Goal: Find specific page/section: Find specific page/section

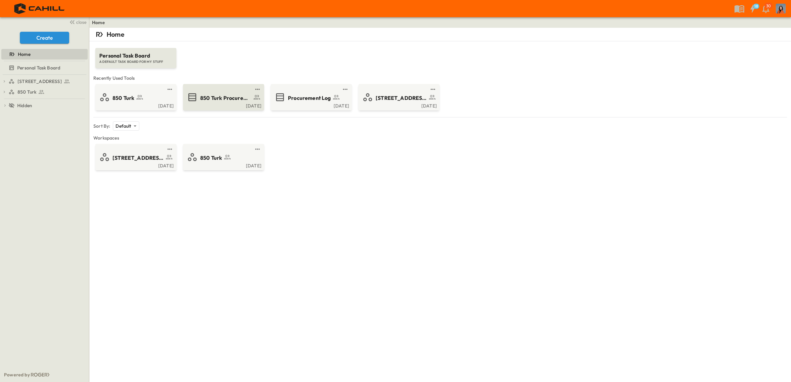
click at [223, 97] on span "850 Turk Procurement Log" at bounding box center [225, 98] width 51 height 8
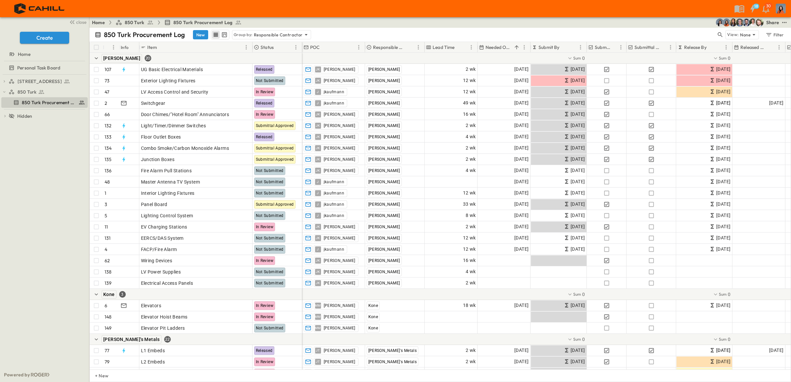
click at [47, 150] on div "750 Golden Gate Procurement Log 850 Turk 850 Turk Procurement Log To pick up a …" at bounding box center [44, 221] width 89 height 293
click at [30, 103] on span "850 Turk Procurement Log" at bounding box center [45, 102] width 46 height 7
click at [28, 91] on span "850 Turk" at bounding box center [27, 92] width 19 height 7
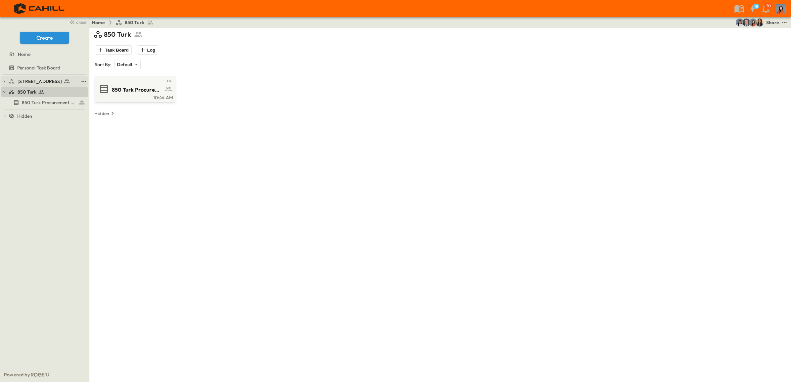
click at [35, 81] on span "[STREET_ADDRESS]" at bounding box center [40, 81] width 44 height 7
click at [39, 99] on icon at bounding box center [41, 102] width 7 height 7
click at [47, 68] on span "Personal Task Board" at bounding box center [38, 68] width 43 height 7
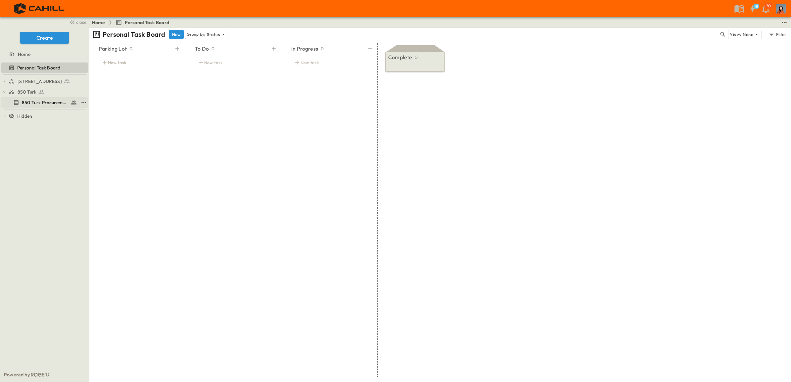
click at [38, 102] on span "850 Turk Procurement Log" at bounding box center [45, 102] width 46 height 7
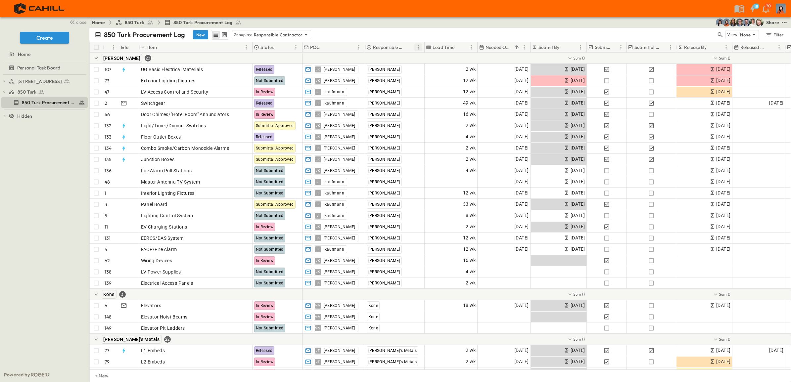
click at [417, 45] on icon "Menu" at bounding box center [418, 47] width 7 height 7
click at [383, 58] on span "Stop grouping by Responsible Contractor" at bounding box center [374, 59] width 88 height 7
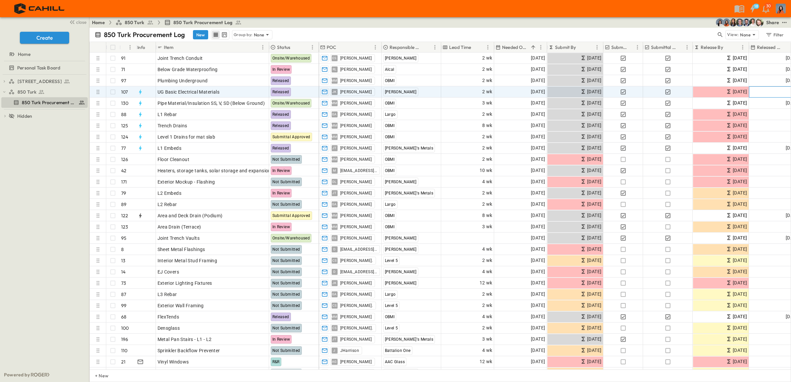
click at [775, 90] on div "Add Date" at bounding box center [775, 92] width 52 height 11
click at [28, 67] on span "Personal Task Board" at bounding box center [38, 68] width 43 height 7
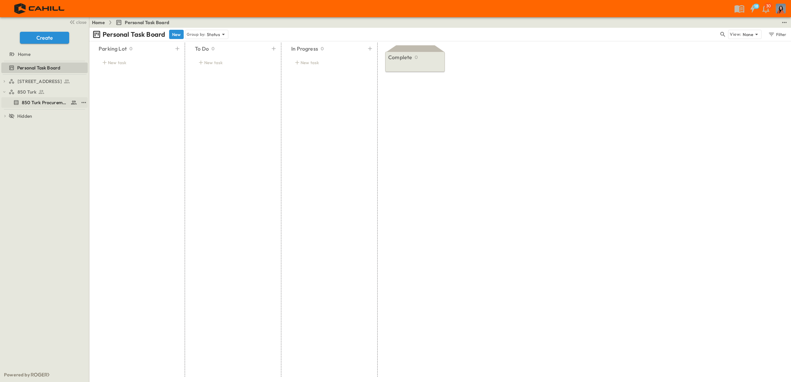
click at [29, 101] on span "850 Turk Procurement Log" at bounding box center [45, 102] width 46 height 7
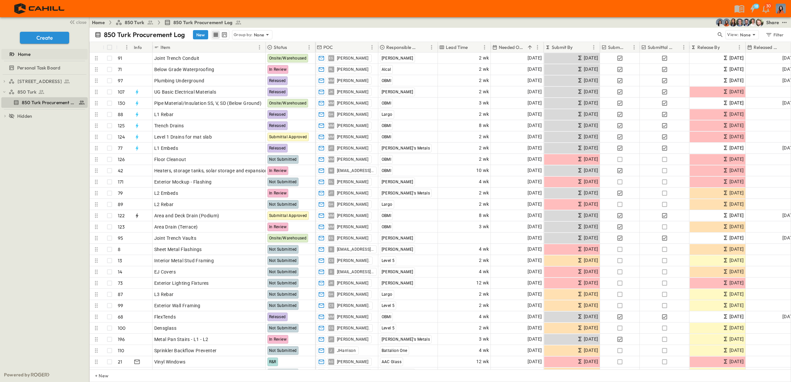
click at [22, 53] on span "Home" at bounding box center [24, 54] width 13 height 7
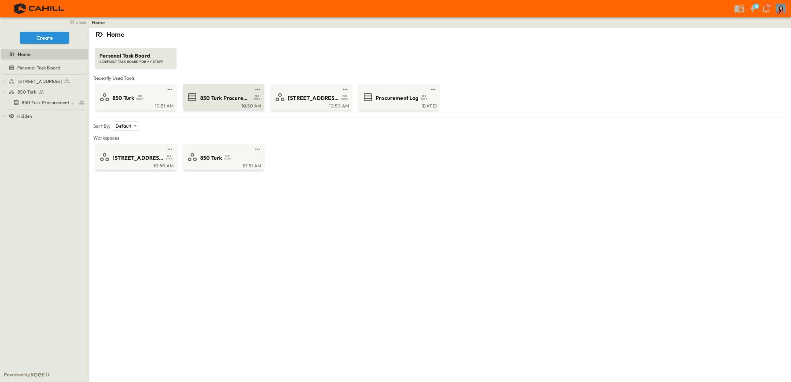
click at [232, 93] on div "850 Turk Procurement Log" at bounding box center [232, 97] width 65 height 9
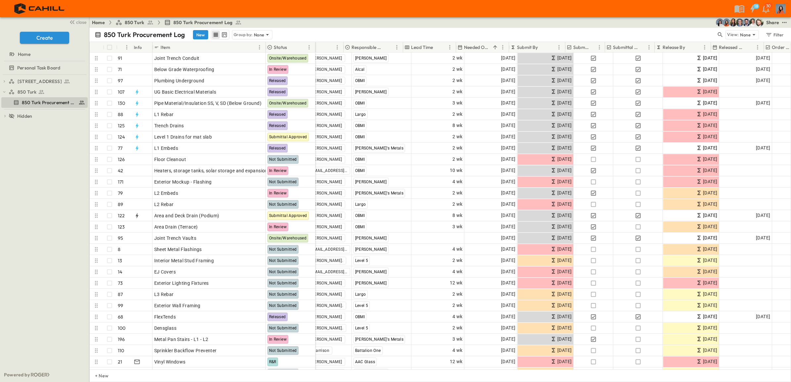
scroll to position [0, 35]
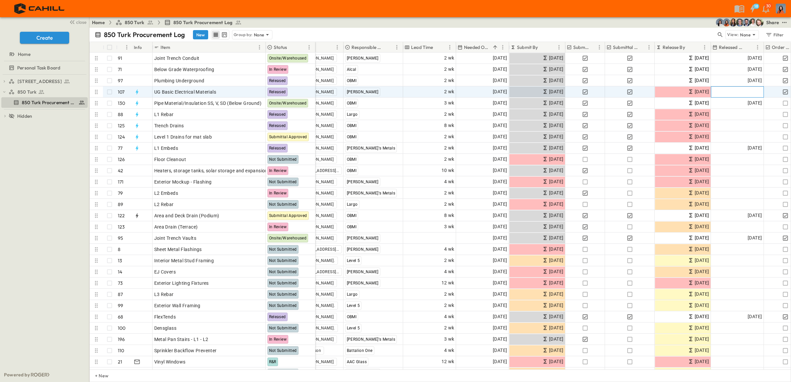
click at [754, 90] on span "Add Date" at bounding box center [752, 92] width 20 height 7
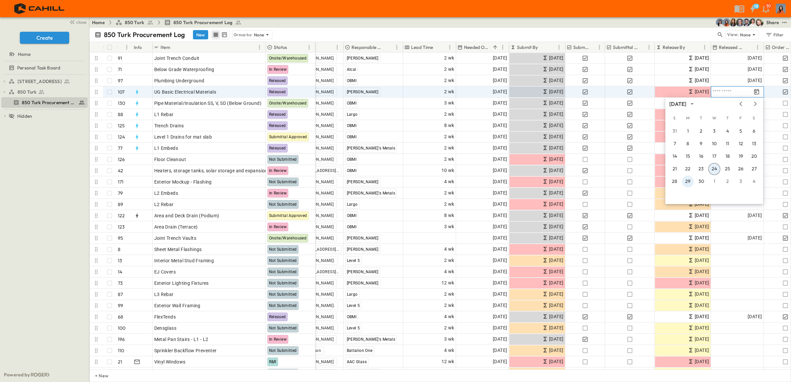
click at [689, 179] on button "29" at bounding box center [688, 182] width 12 height 12
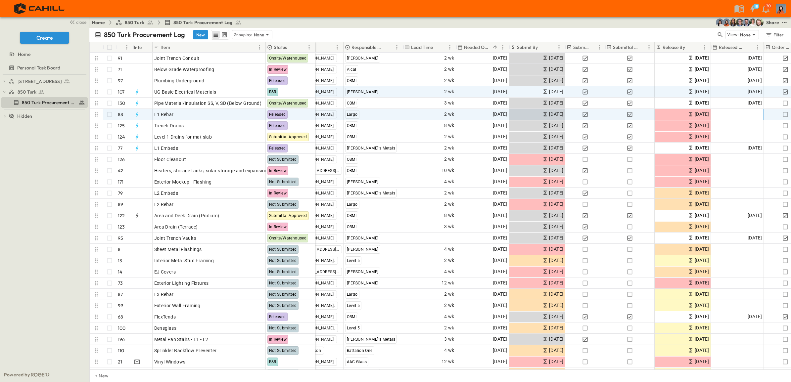
click at [730, 113] on div "Add Date" at bounding box center [737, 114] width 52 height 11
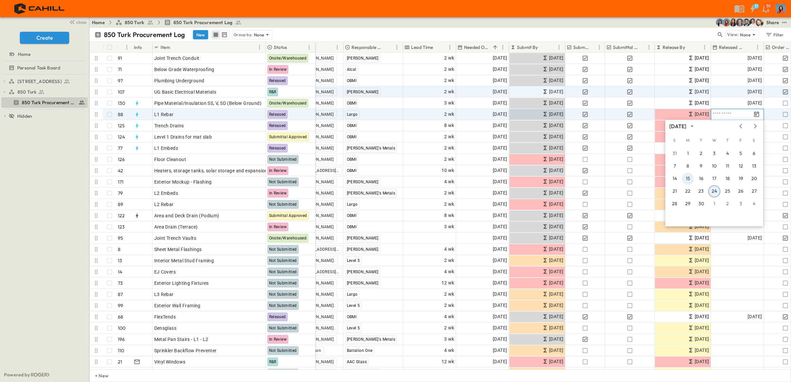
click at [687, 176] on button "15" at bounding box center [688, 179] width 12 height 12
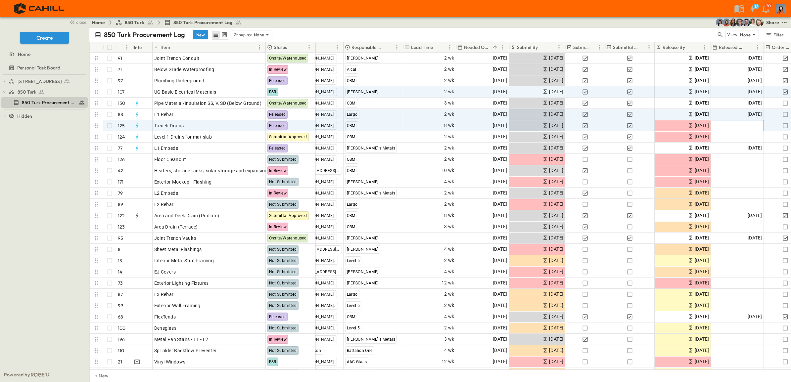
click at [728, 124] on div "Add Date" at bounding box center [737, 125] width 52 height 11
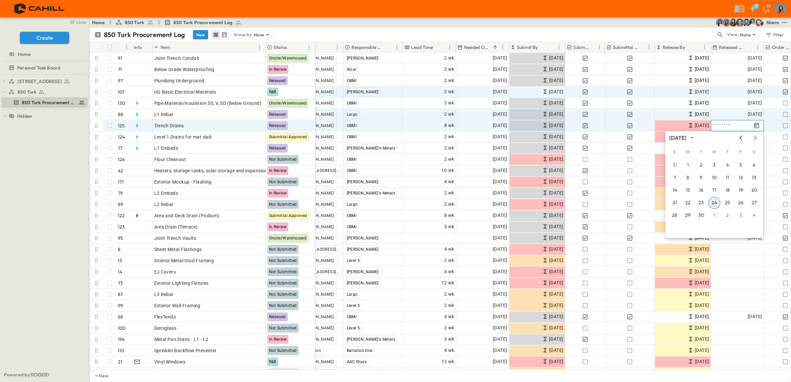
click at [741, 137] on icon "Previous month" at bounding box center [740, 137] width 8 height 5
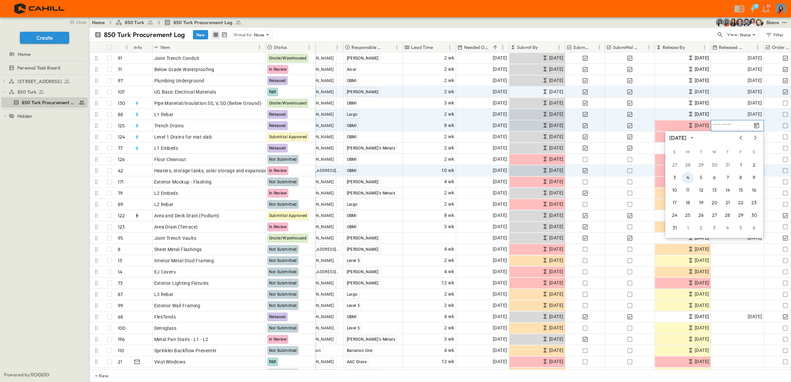
click at [687, 176] on button "4" at bounding box center [688, 178] width 12 height 12
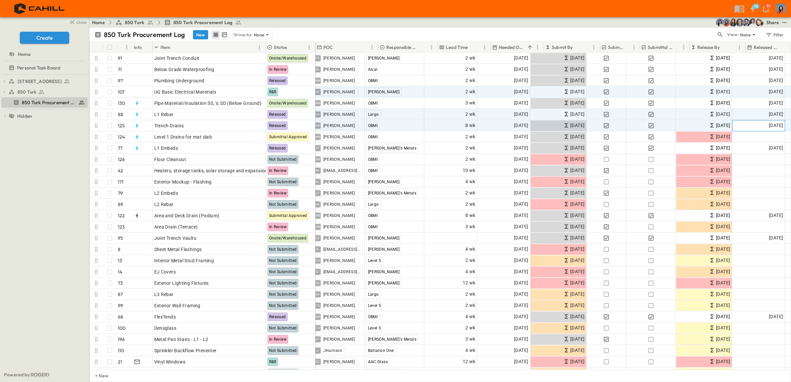
scroll to position [0, 0]
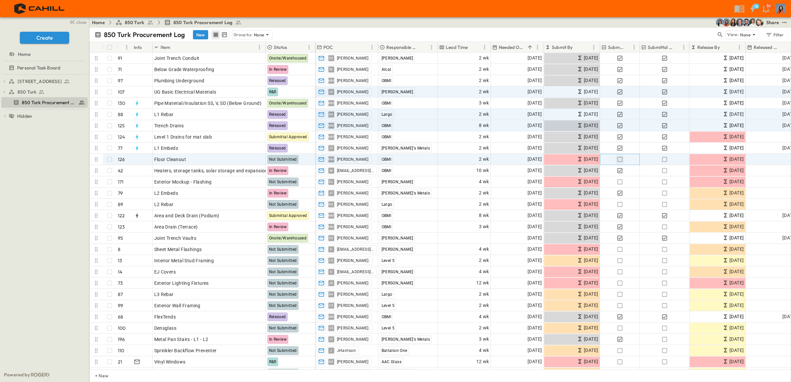
click at [619, 159] on icon "button" at bounding box center [619, 159] width 7 height 7
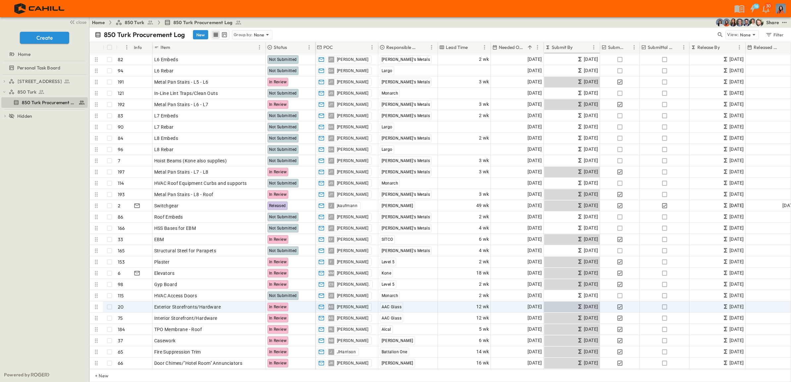
scroll to position [620, 0]
